Goal: Information Seeking & Learning: Learn about a topic

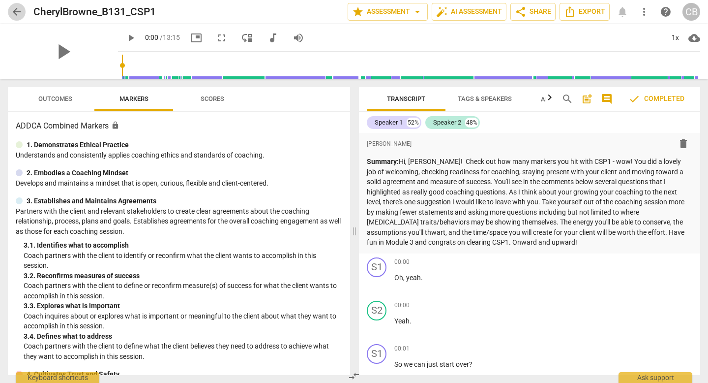
click at [14, 15] on span "arrow_back" at bounding box center [17, 12] width 12 height 12
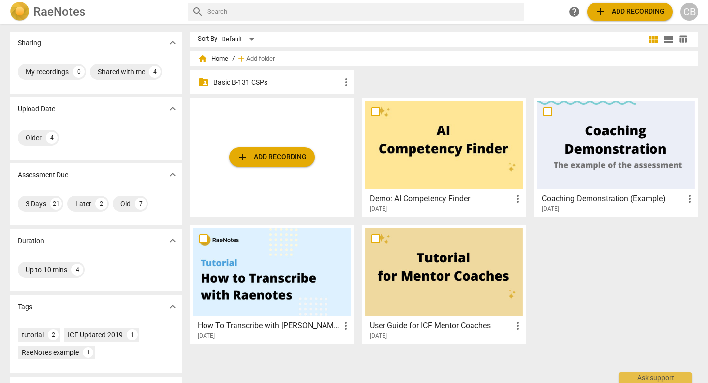
click at [572, 142] on div at bounding box center [616, 144] width 157 height 87
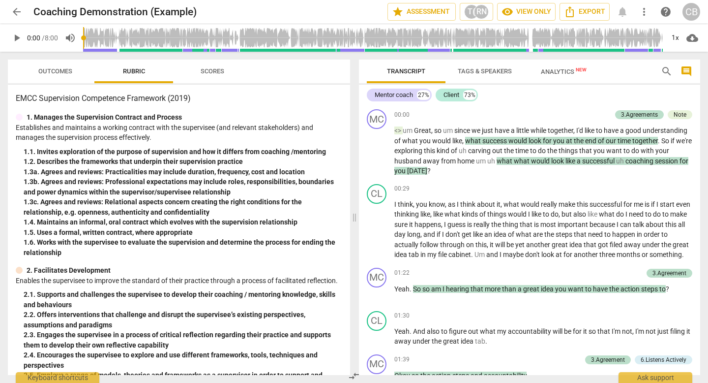
click at [53, 69] on span "Outcomes" at bounding box center [55, 70] width 34 height 7
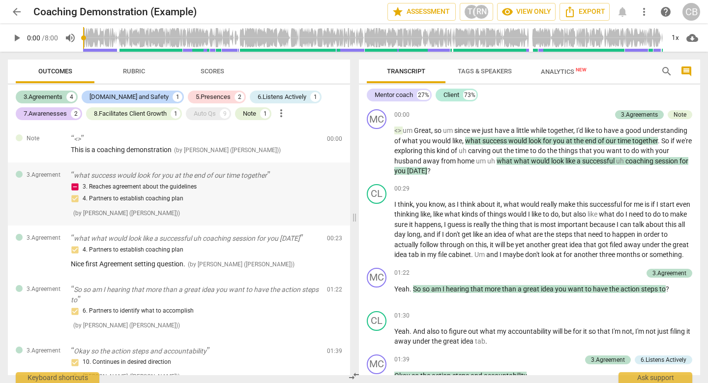
click at [75, 205] on div "3. Reaches agreement about the guidelines 4. Partners to establish coaching plan" at bounding box center [195, 193] width 248 height 24
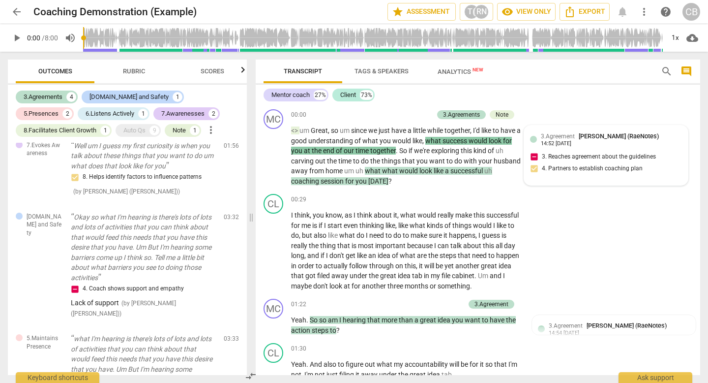
scroll to position [440, 0]
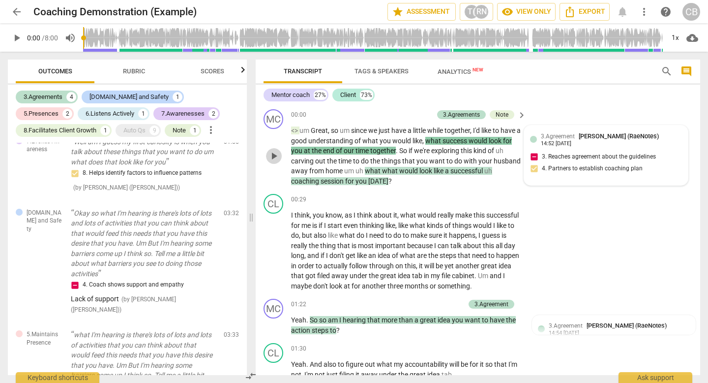
click at [276, 162] on span "play_arrow" at bounding box center [274, 156] width 12 height 12
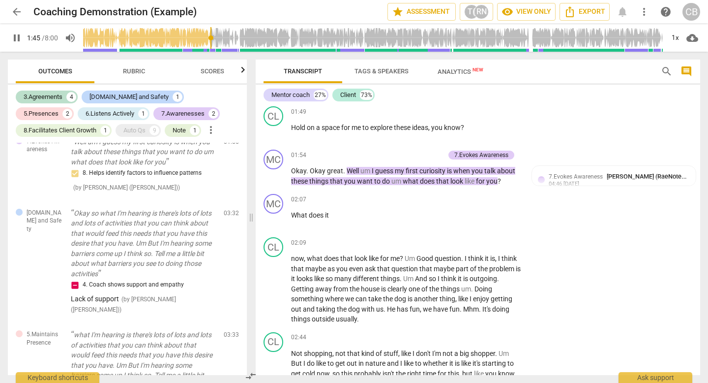
scroll to position [414, 0]
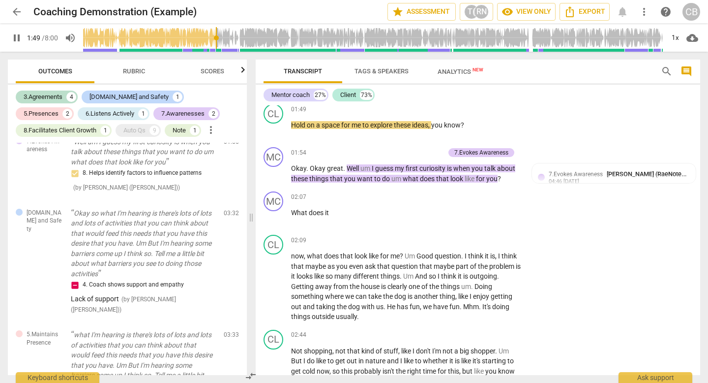
click at [273, 92] on span "pause" at bounding box center [274, 86] width 12 height 12
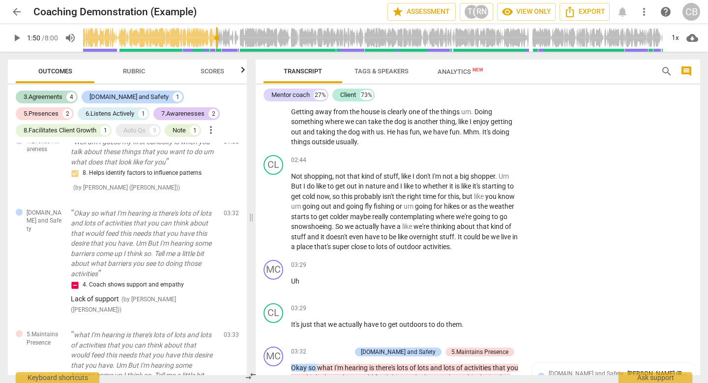
scroll to position [590, 0]
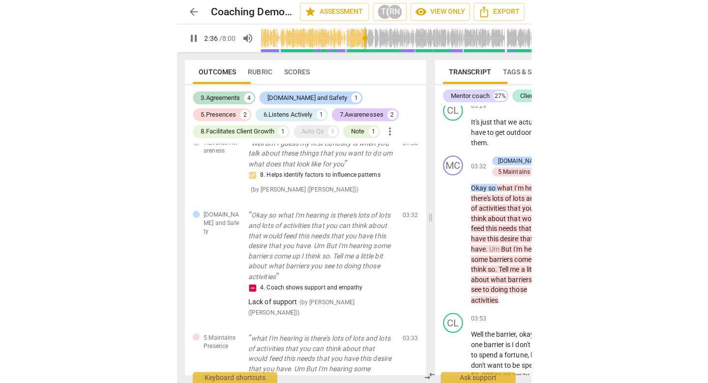
scroll to position [729, 0]
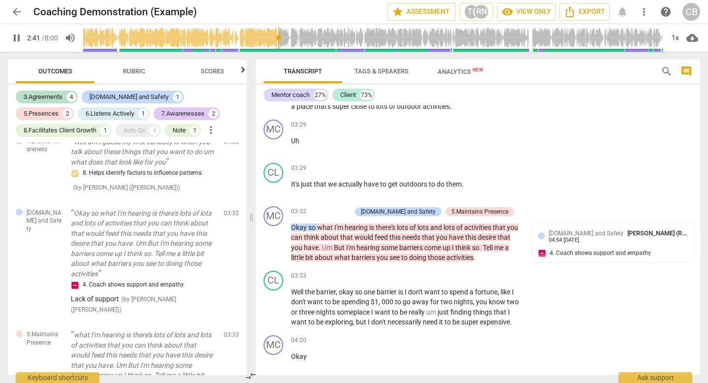
click at [273, 77] on span "pause" at bounding box center [274, 71] width 12 height 12
type input "162"
